Goal: Information Seeking & Learning: Check status

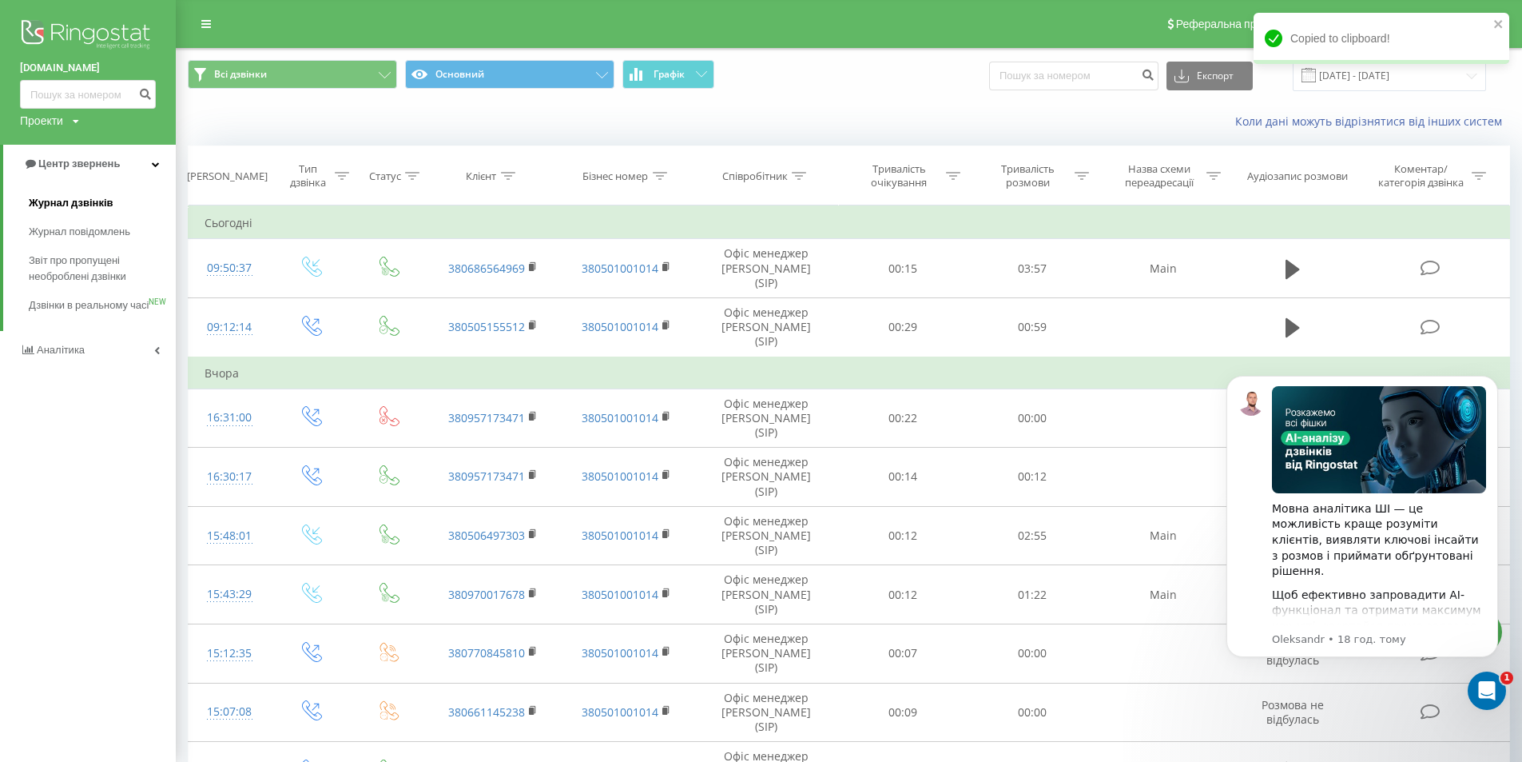
click at [66, 197] on span "Журнал дзвінків" at bounding box center [71, 203] width 85 height 16
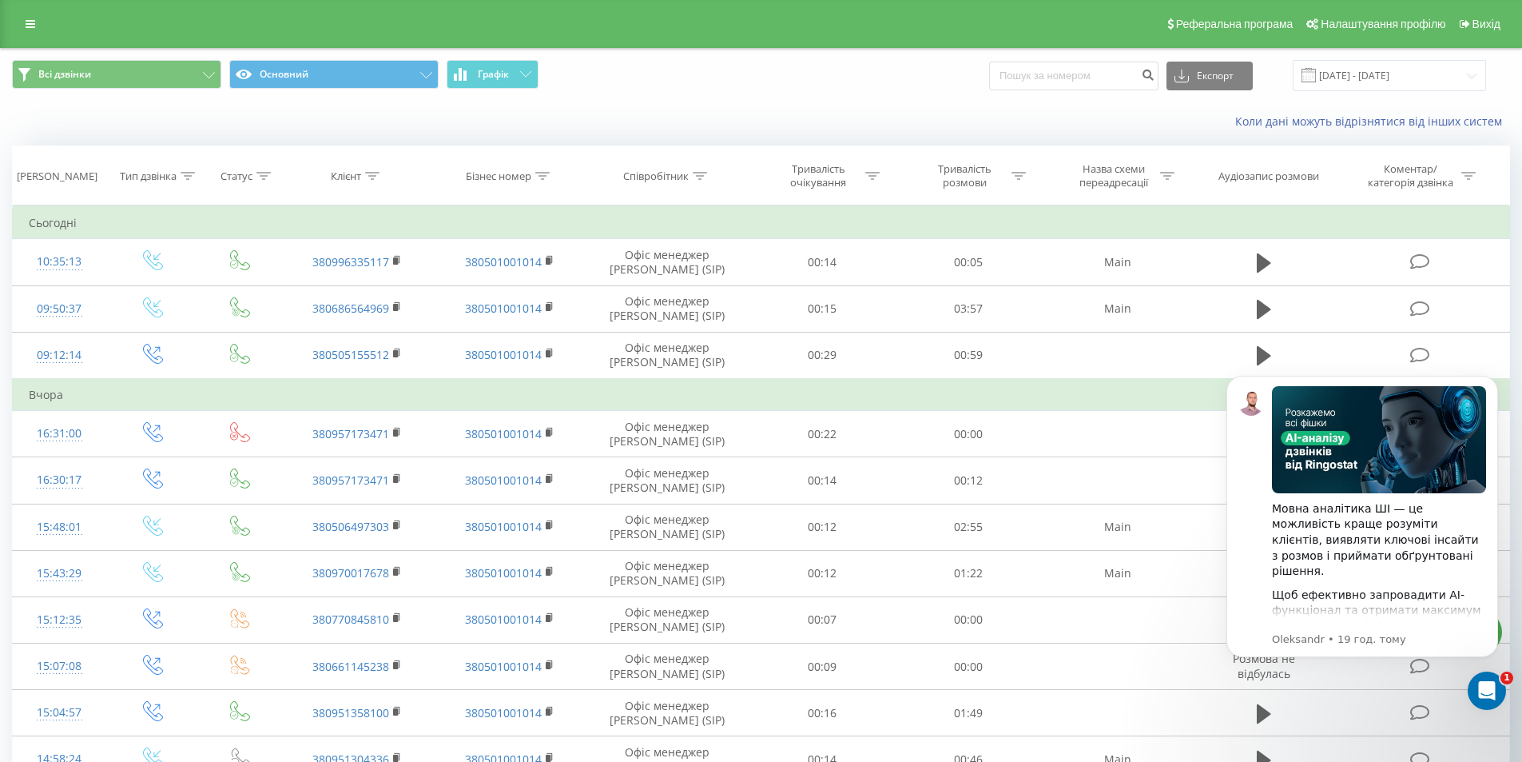
click at [27, 35] on div "Реферальна програма Налаштування профілю Вихід" at bounding box center [761, 24] width 1522 height 48
click at [47, 33] on div "Реферальна програма Налаштування профілю Вихід" at bounding box center [761, 24] width 1522 height 48
click at [42, 30] on link at bounding box center [30, 24] width 29 height 22
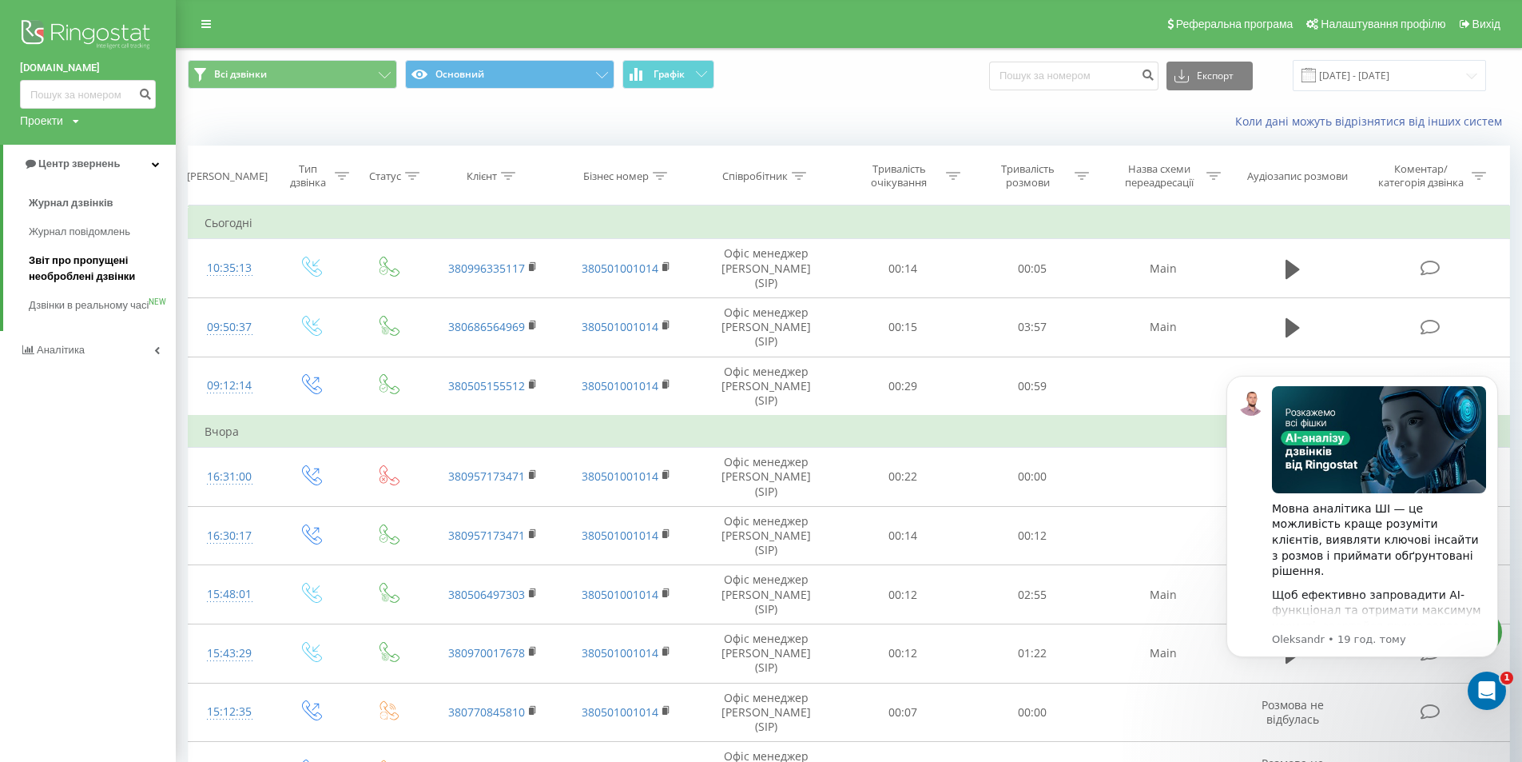
click at [116, 268] on span "Звіт про пропущені необроблені дзвінки" at bounding box center [98, 269] width 139 height 32
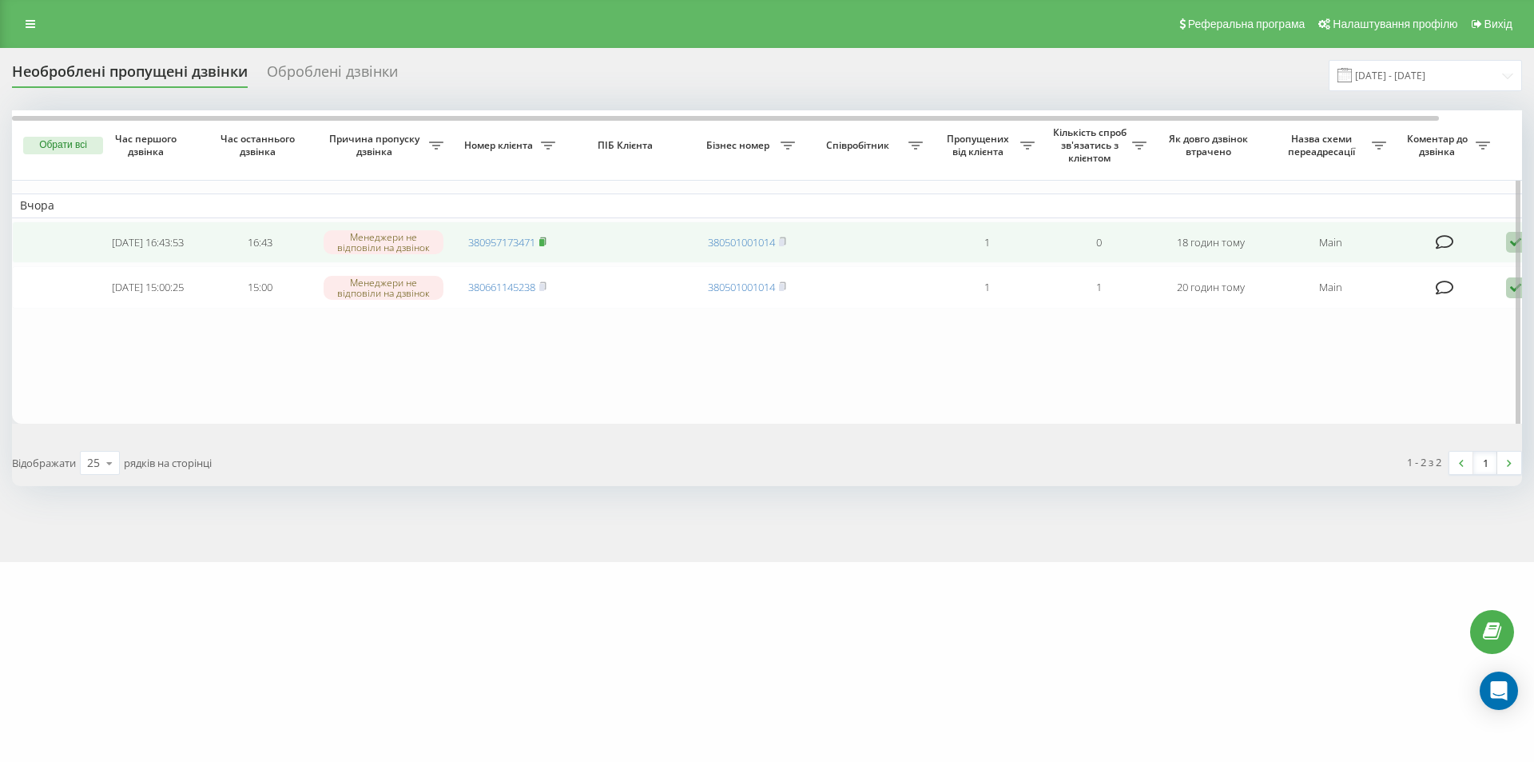
click at [547, 242] on icon at bounding box center [542, 242] width 7 height 10
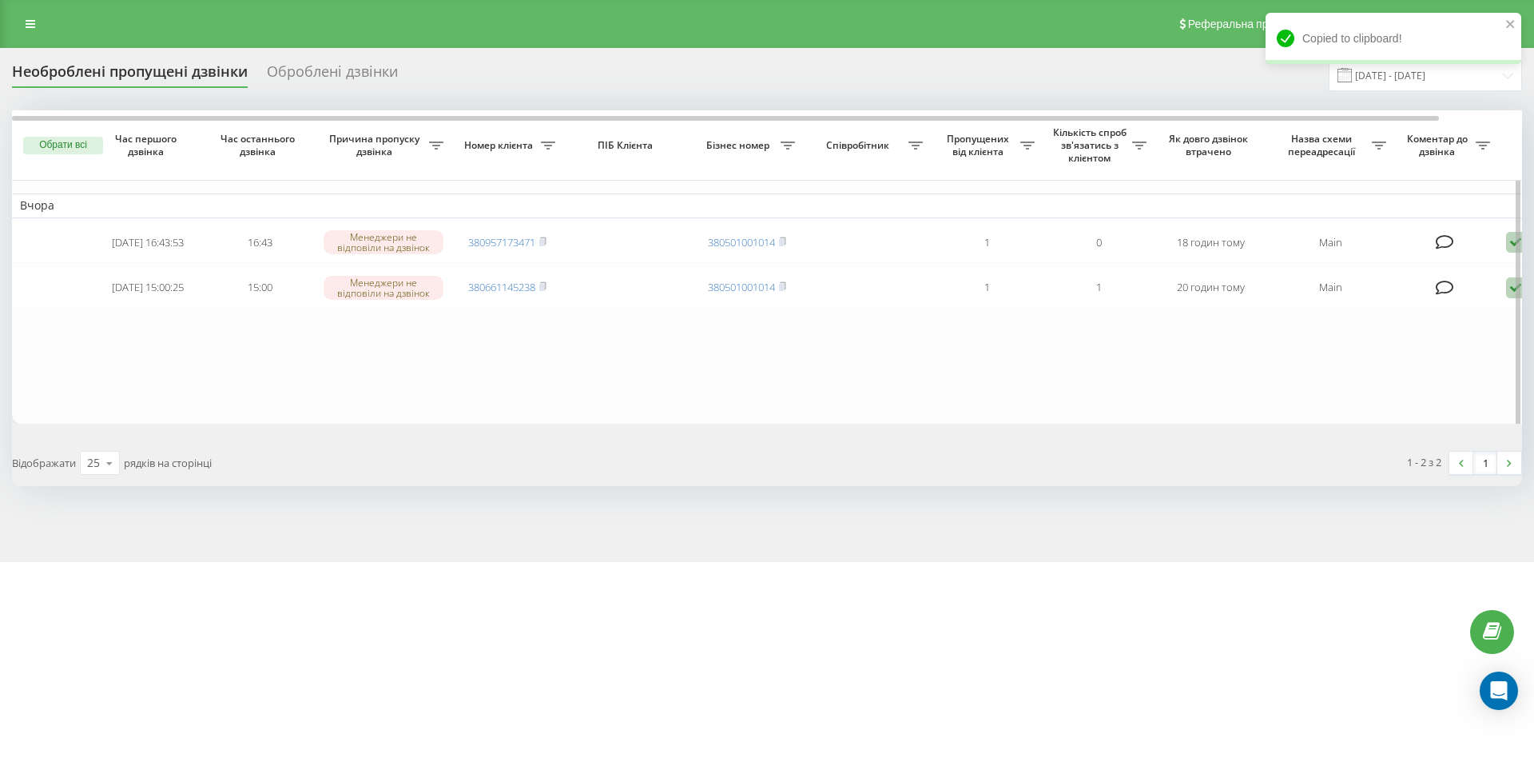
click at [514, 392] on table "Вчора 2025-08-20 16:43:53 16:43 Менеджери не відповіли на дзвінок 380957173471 …" at bounding box center [811, 266] width 1598 height 313
click at [1511, 249] on div at bounding box center [1516, 269] width 12 height 318
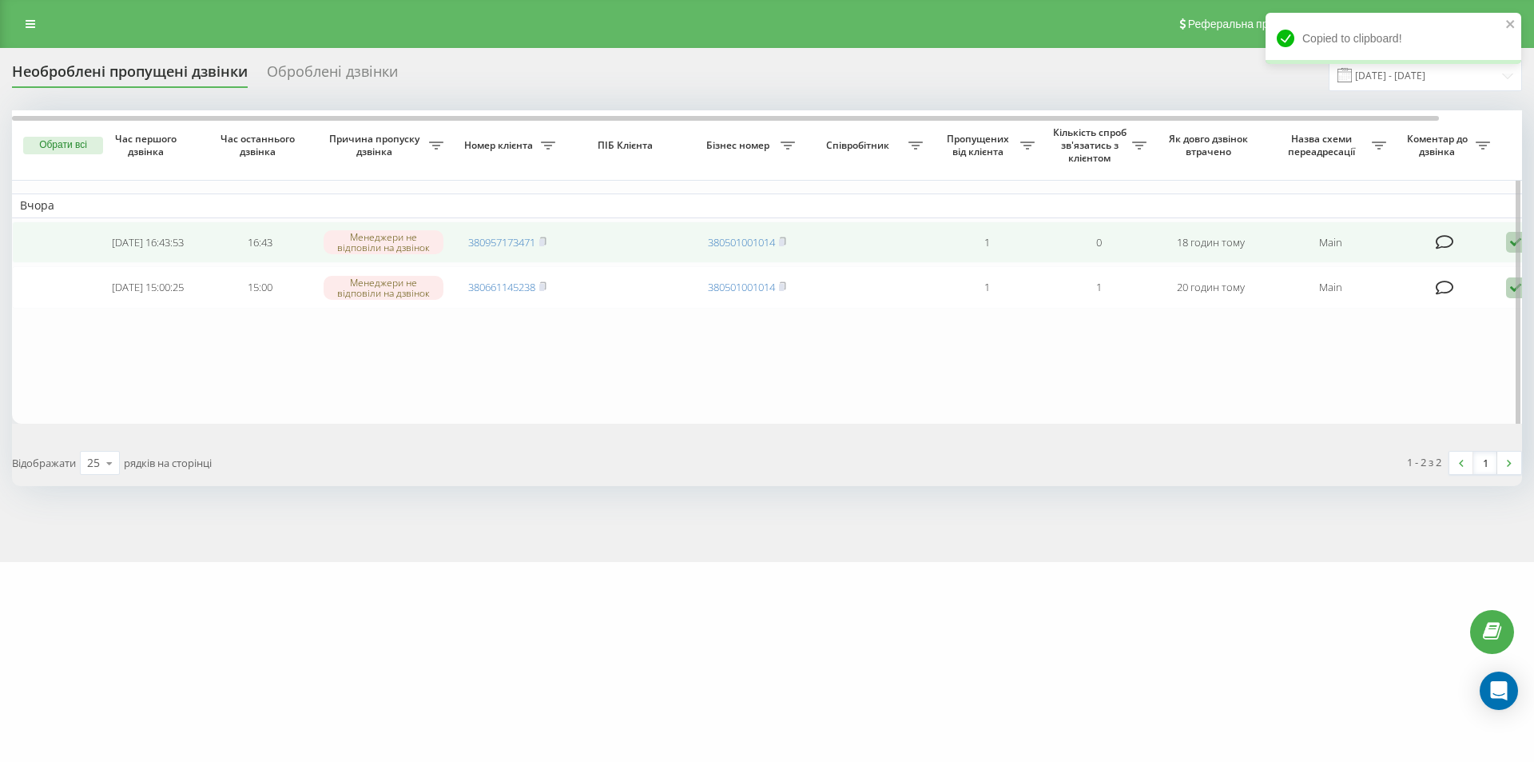
click at [1508, 247] on icon at bounding box center [1515, 243] width 19 height 22
click at [1347, 296] on span "Зв'язався з клієнтом за допомогою іншого каналу" at bounding box center [1447, 295] width 273 height 15
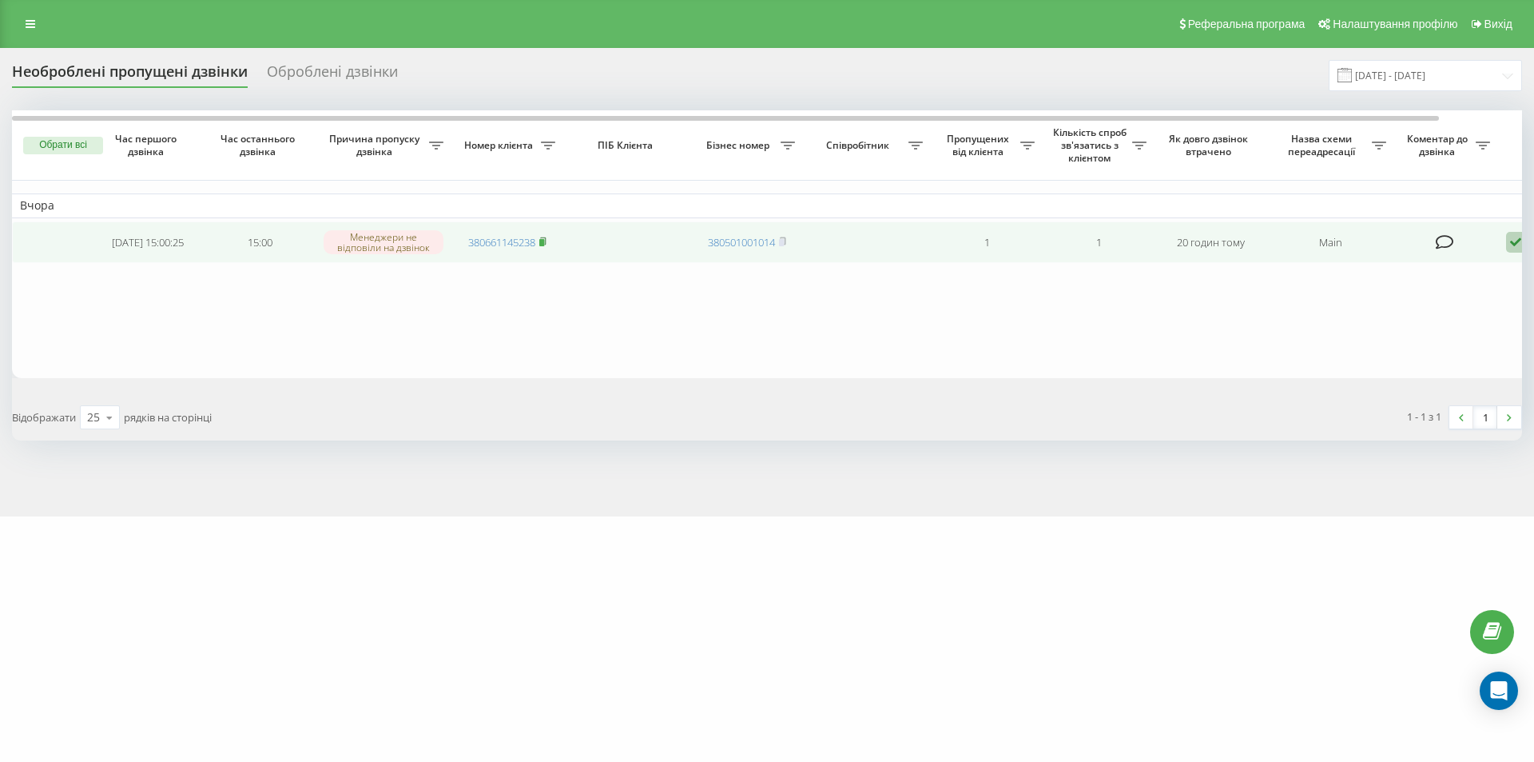
click at [544, 245] on rect at bounding box center [541, 242] width 5 height 7
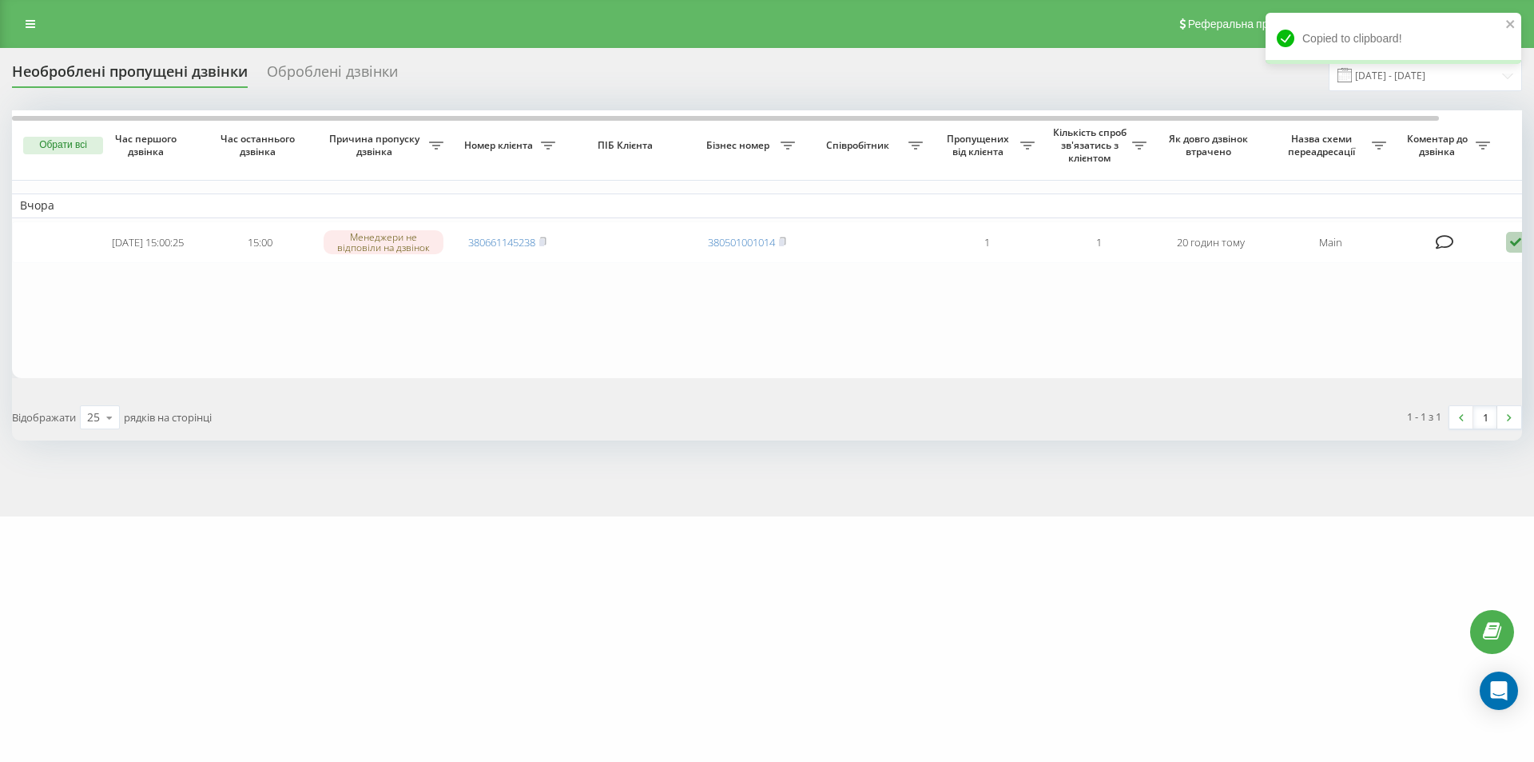
click at [412, 344] on table "Вчора 2025-08-20 15:00:25 15:00 Менеджери не відповіли на дзвінок 380661145238 …" at bounding box center [811, 244] width 1598 height 268
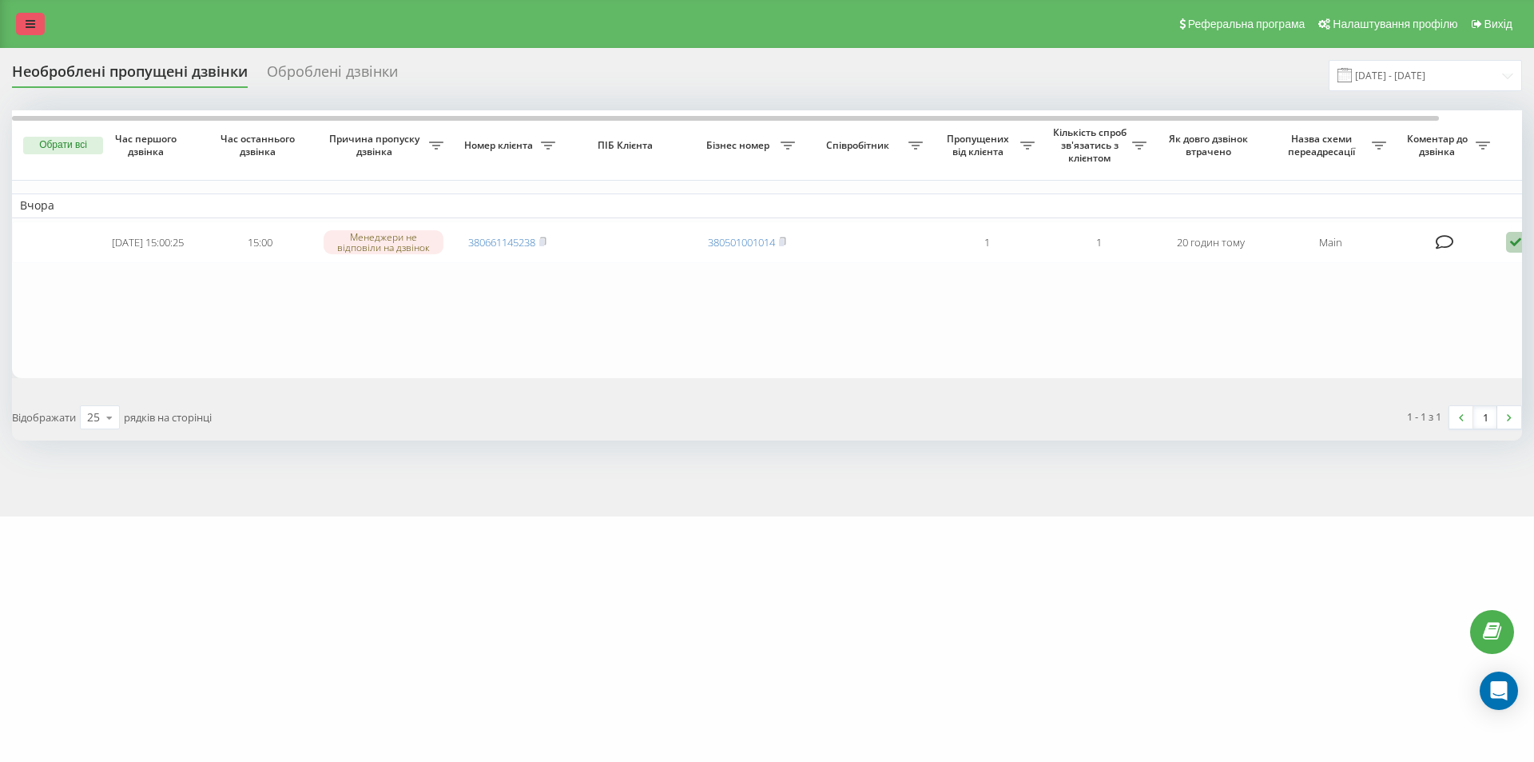
click at [39, 23] on link at bounding box center [30, 24] width 29 height 22
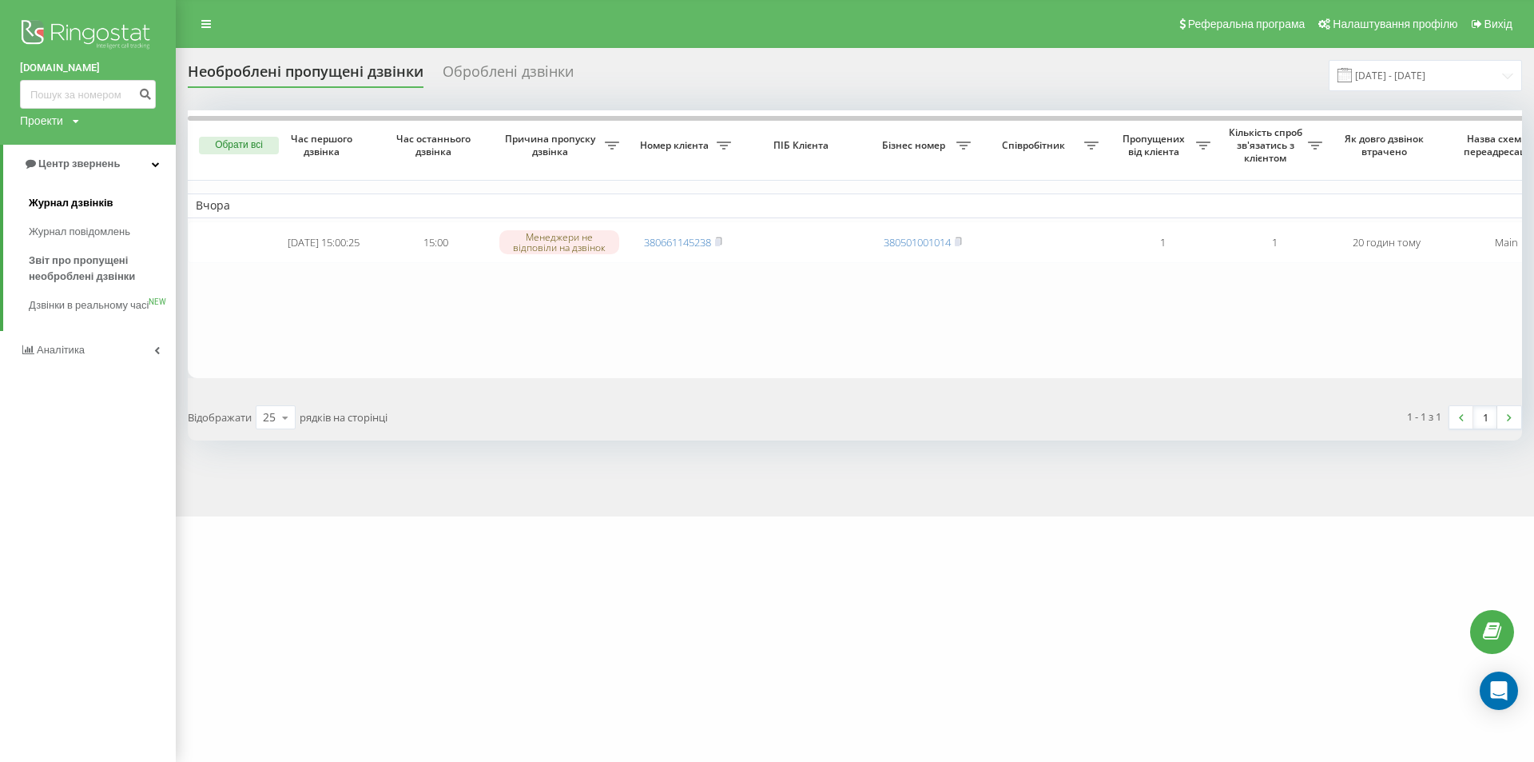
click at [81, 199] on span "Журнал дзвінків" at bounding box center [71, 203] width 85 height 16
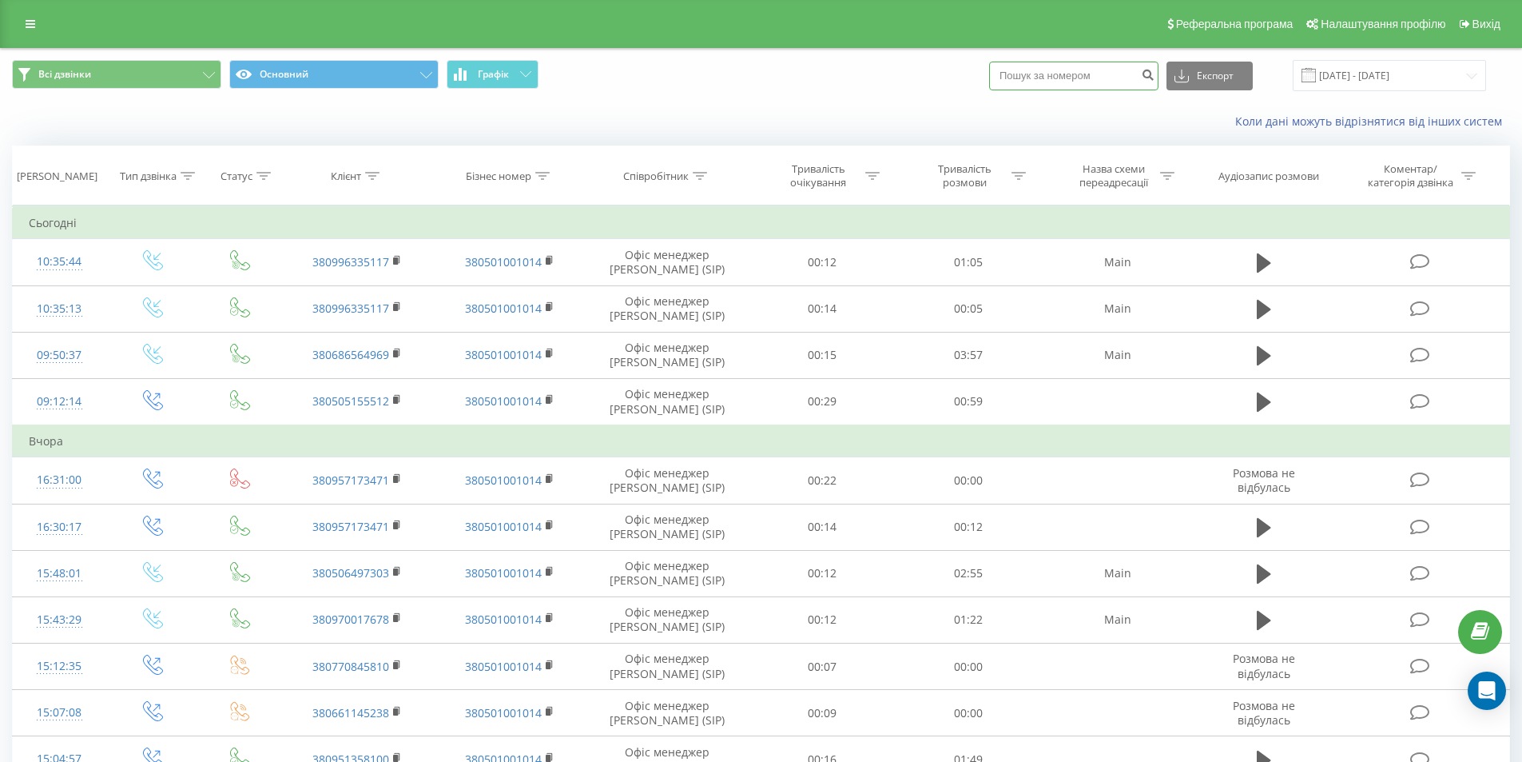
click at [1120, 78] on input at bounding box center [1073, 76] width 169 height 29
paste input "380661145238"
type input "380661145238"
click at [1155, 77] on icon "submit" at bounding box center [1148, 73] width 14 height 10
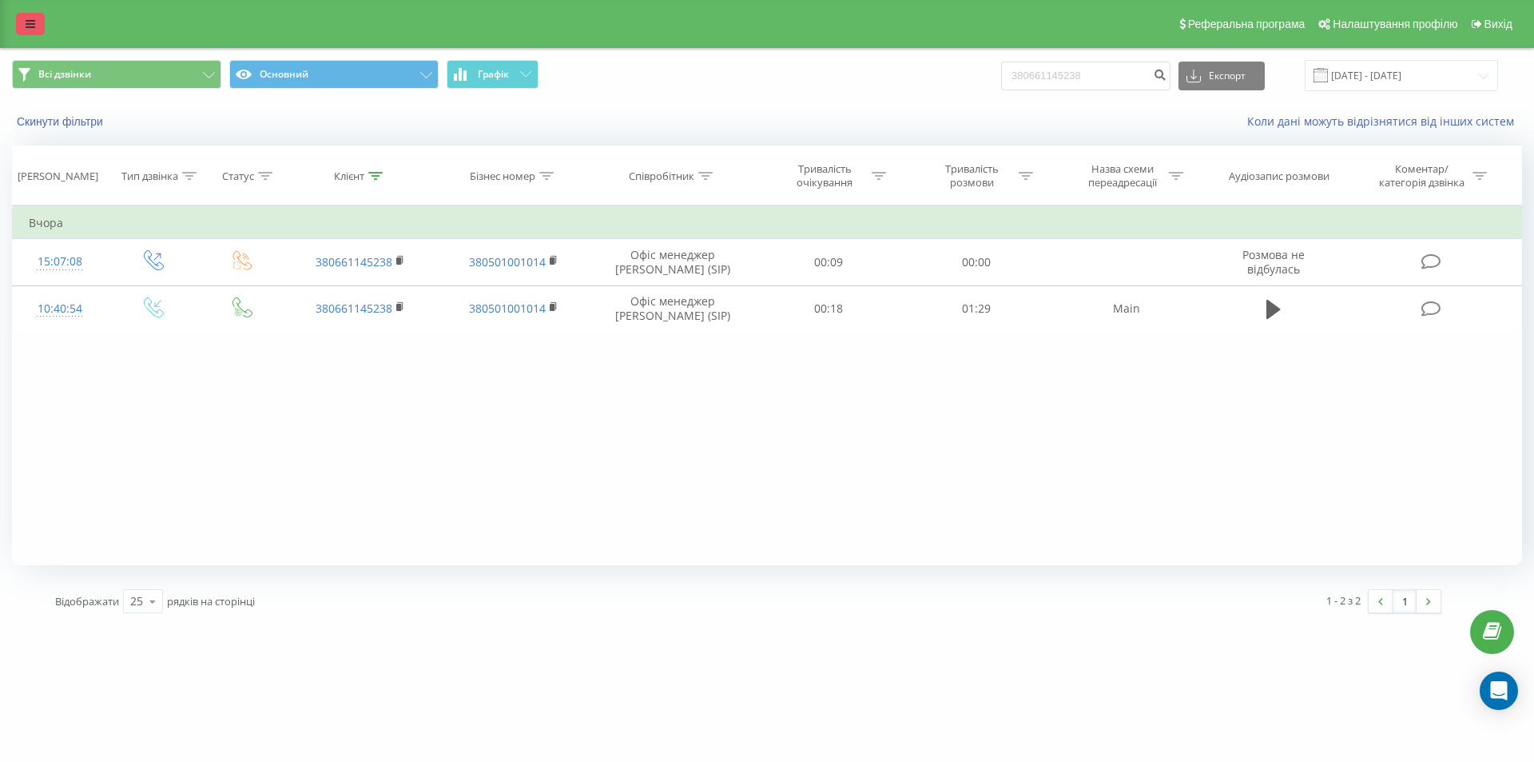
click at [26, 17] on link at bounding box center [30, 24] width 29 height 22
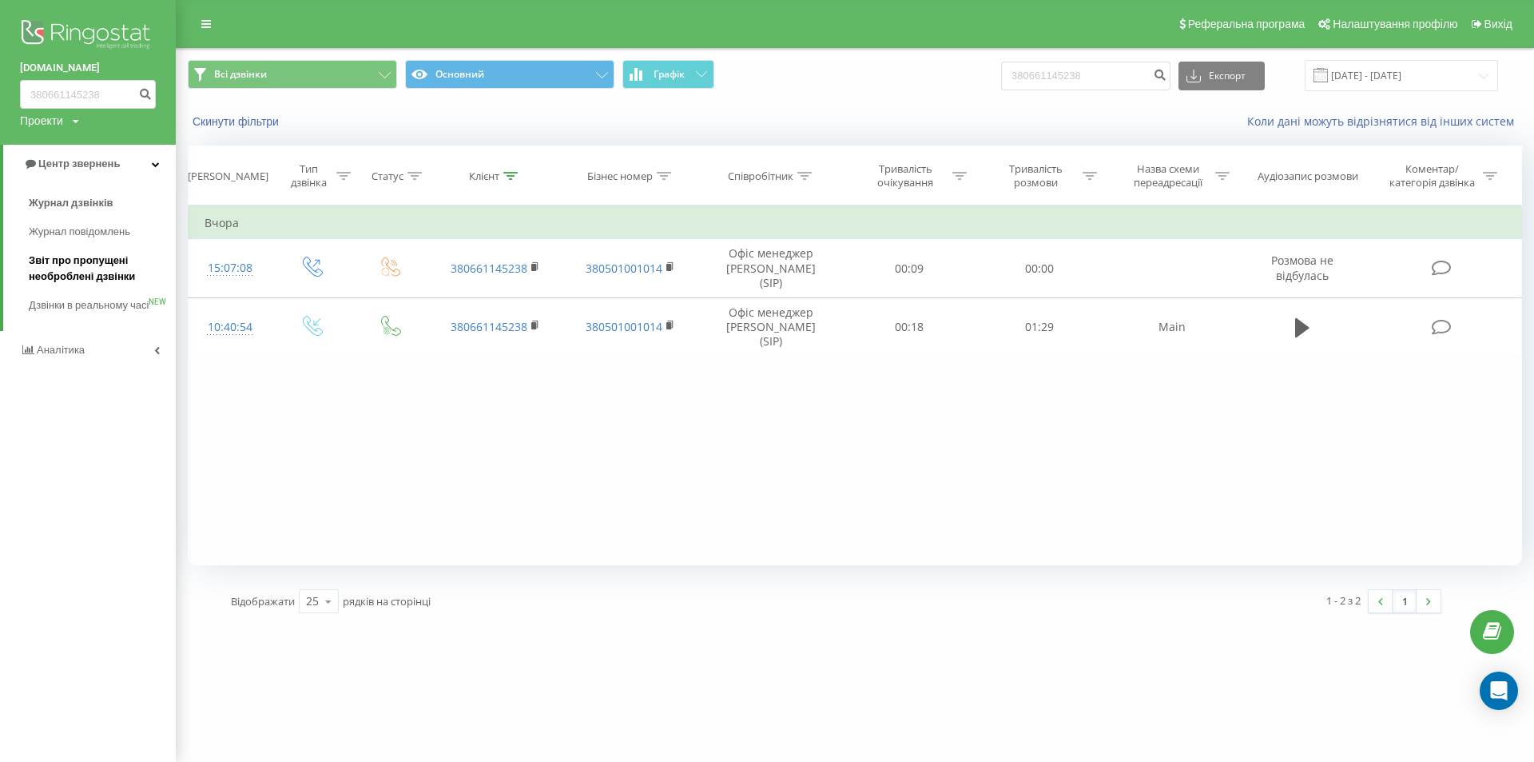
click at [97, 268] on span "Звіт про пропущені необроблені дзвінки" at bounding box center [98, 269] width 139 height 32
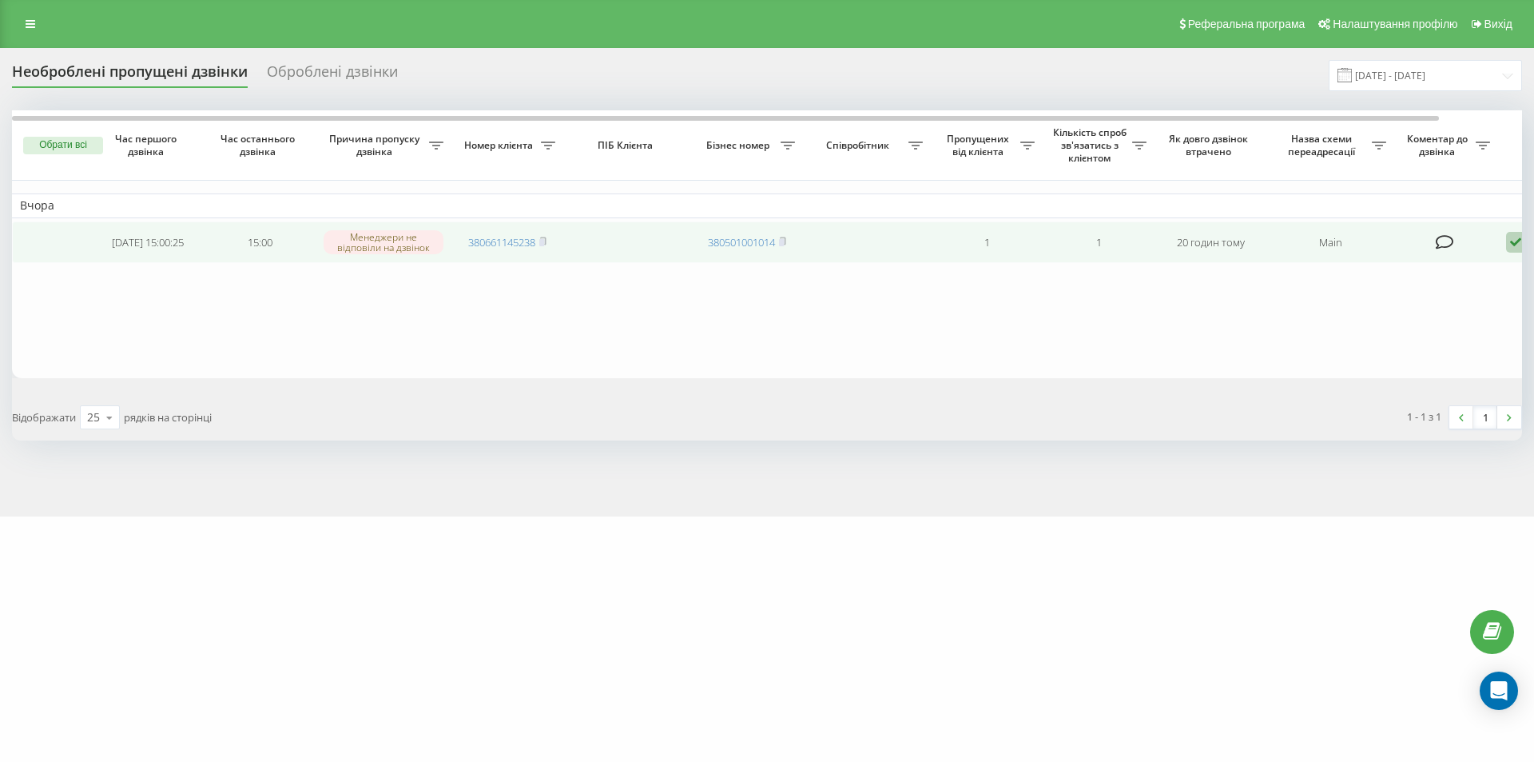
click at [1513, 245] on icon at bounding box center [1515, 243] width 19 height 22
click at [1443, 300] on span "Зв'язався з клієнтом за допомогою іншого каналу" at bounding box center [1447, 295] width 273 height 15
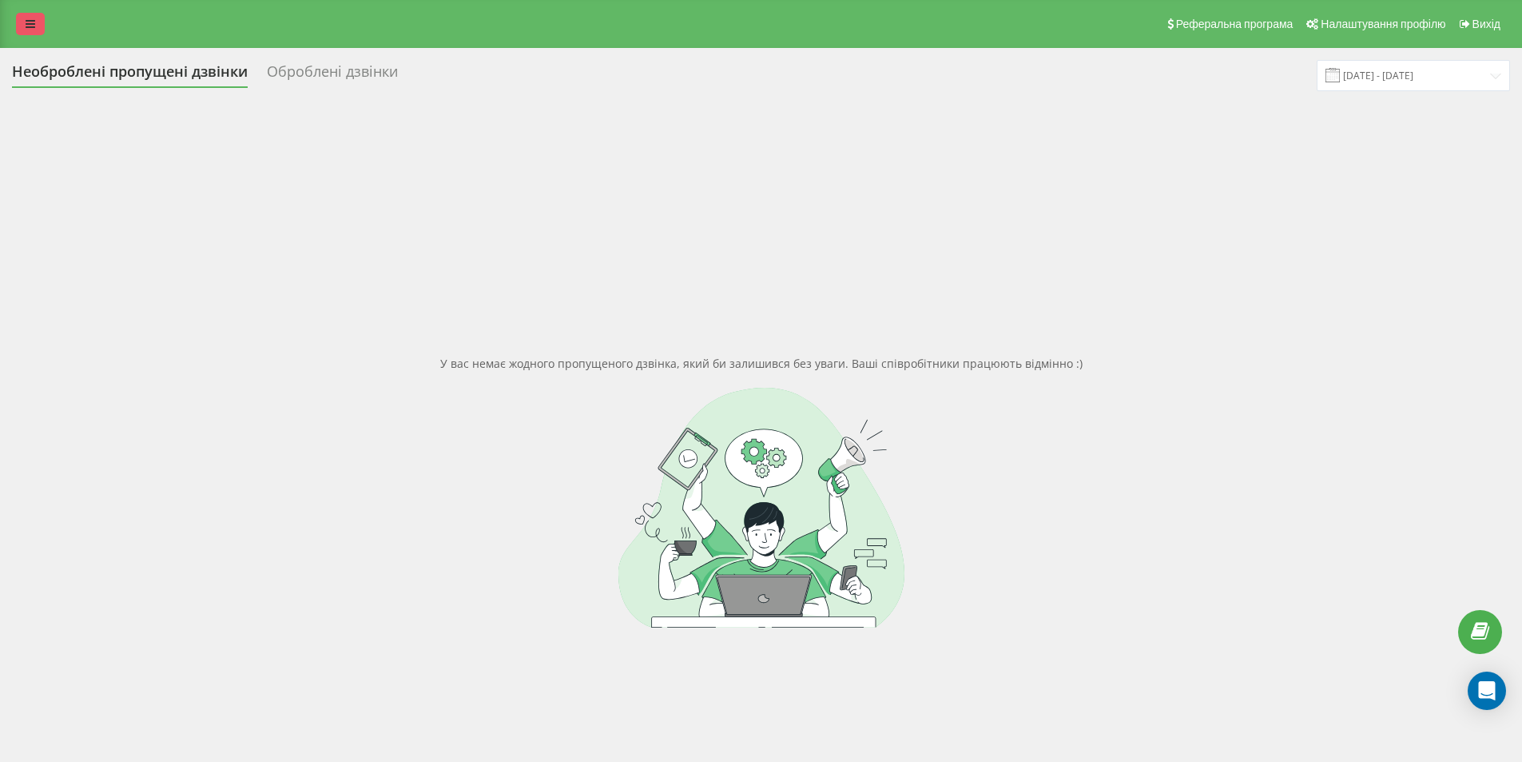
click at [34, 26] on icon at bounding box center [31, 23] width 10 height 11
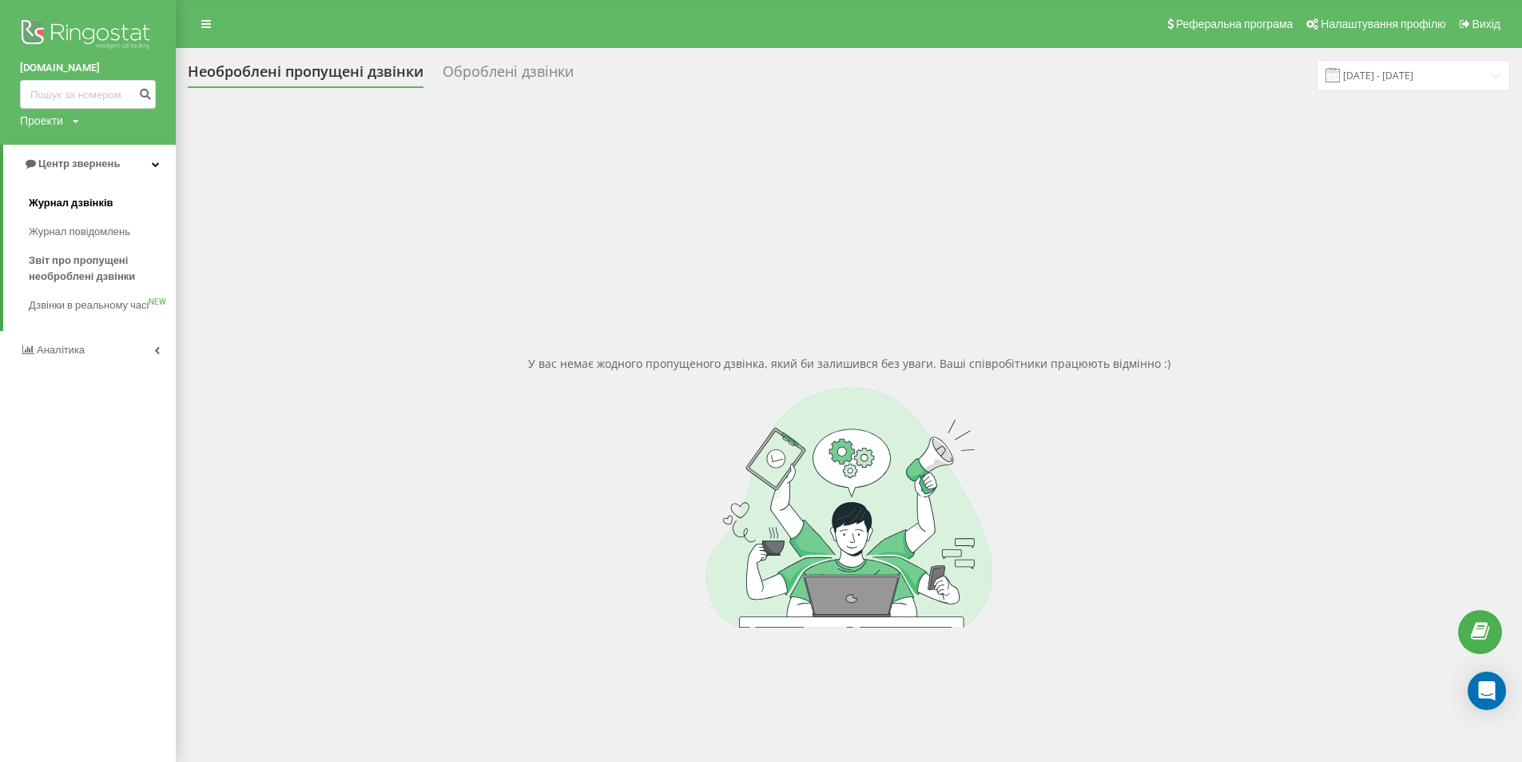
click at [79, 197] on span "Журнал дзвінків" at bounding box center [71, 203] width 85 height 16
